Goal: Navigation & Orientation: Find specific page/section

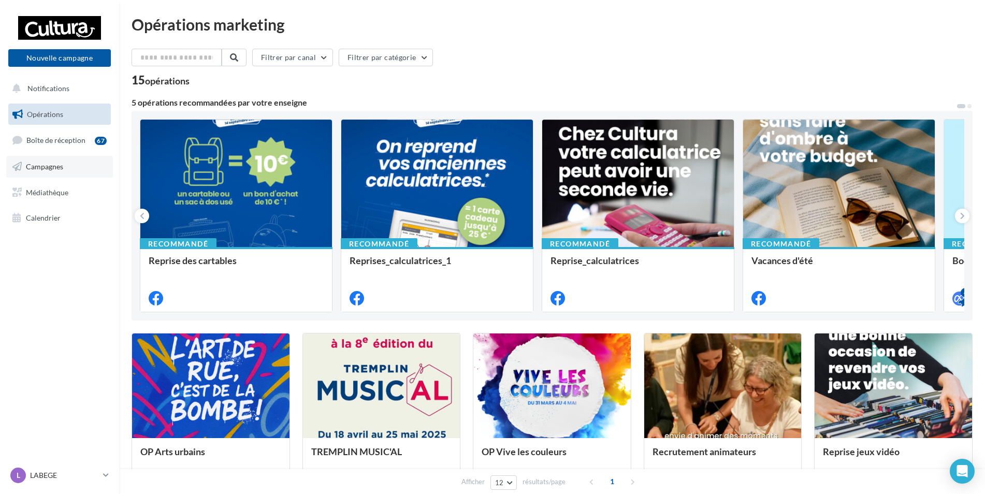
click at [70, 168] on link "Campagnes" at bounding box center [59, 167] width 107 height 22
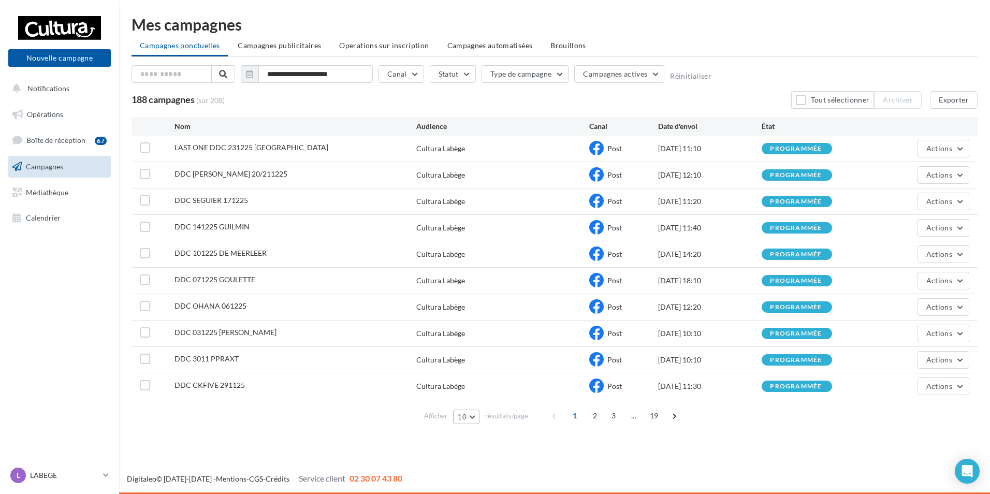
click at [465, 416] on span "10" at bounding box center [462, 417] width 9 height 8
click at [484, 373] on button "50" at bounding box center [489, 380] width 72 height 18
